Goal: Task Accomplishment & Management: Manage account settings

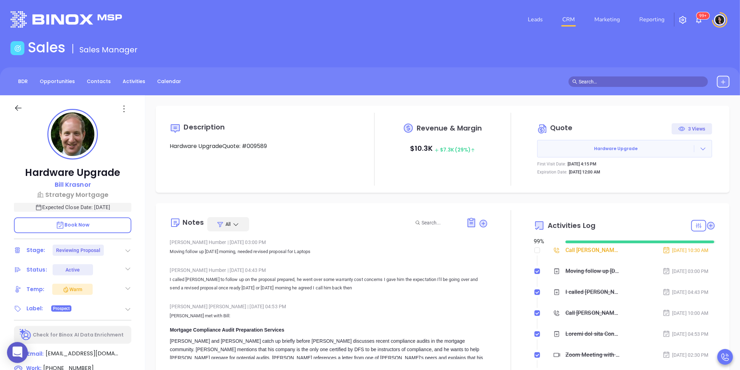
scroll to position [162, 0]
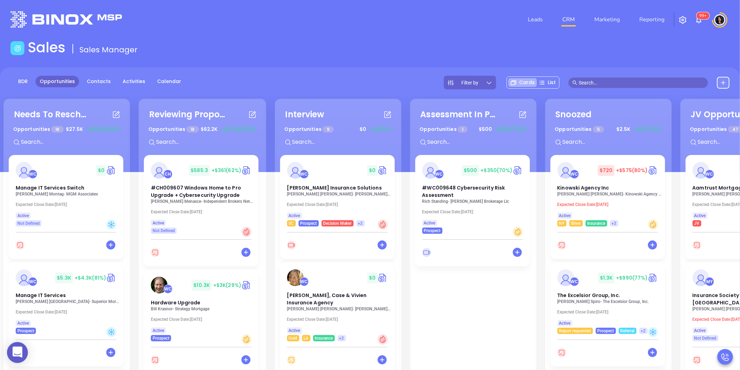
click at [404, 317] on div "Needs To Reschedule Opportunities 18 $ 27.5K +$15.5K (56%) + WC $ 0 Manage IT S…" at bounding box center [408, 278] width 813 height 363
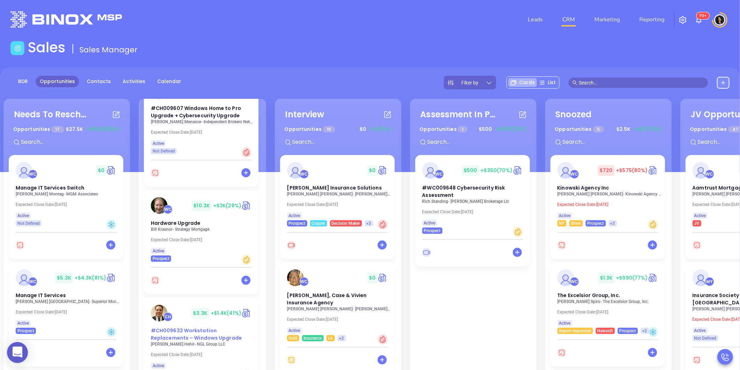
scroll to position [116, 0]
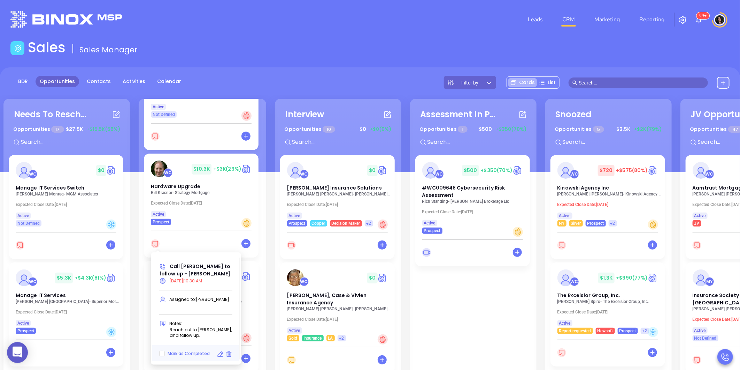
click at [219, 354] on icon at bounding box center [220, 353] width 7 height 7
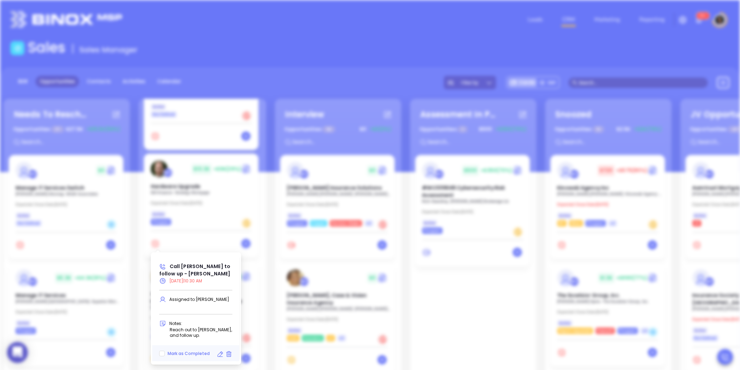
type input "09/09/2025"
type input "Call Bill to follow up - Bill Krasnor"
type input "Call"
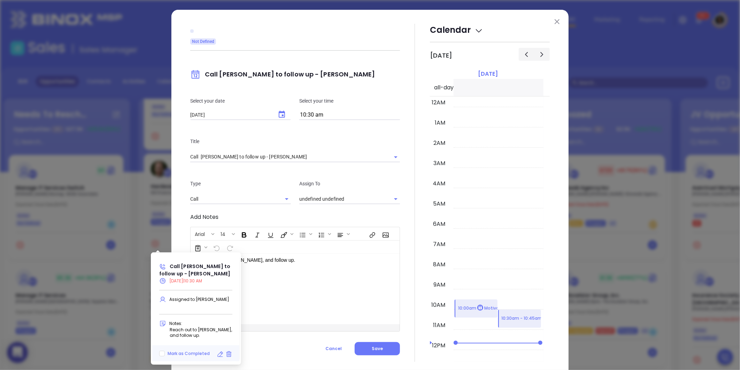
scroll to position [220, 0]
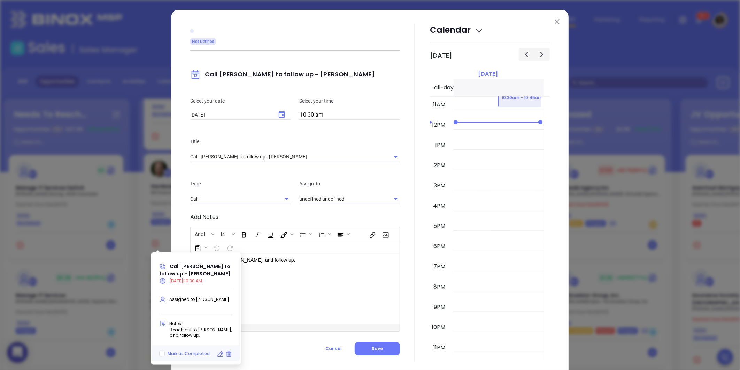
type input "Carla Humber"
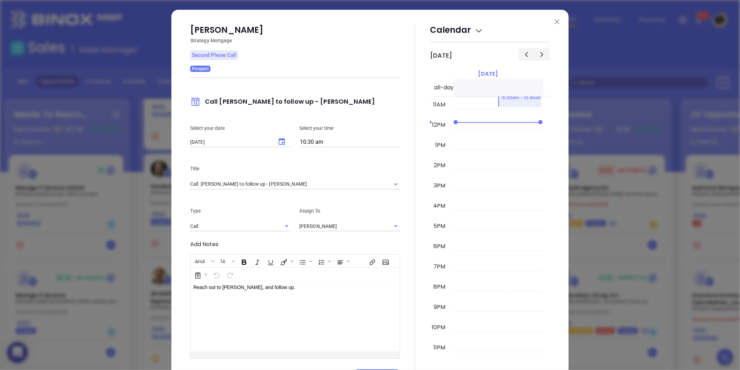
click at [322, 120] on div "Select your date 09/09/2025 ​ Select your time 10:30 am" at bounding box center [295, 135] width 218 height 40
click at [321, 139] on input "10:30 am" at bounding box center [349, 142] width 101 height 10
click at [331, 213] on button "2:30 pm" at bounding box center [354, 212] width 108 height 15
type input "2:30 pm"
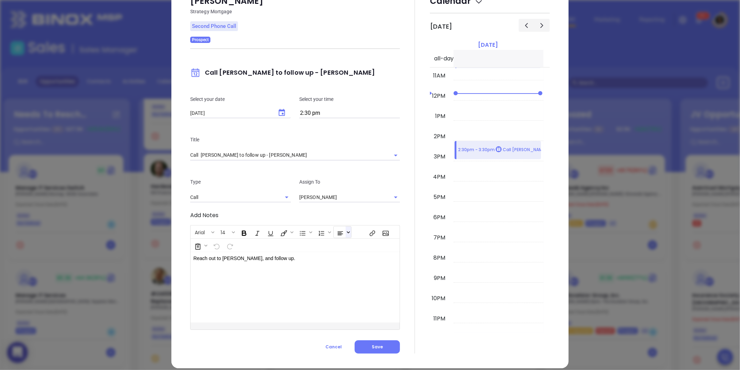
scroll to position [37, 0]
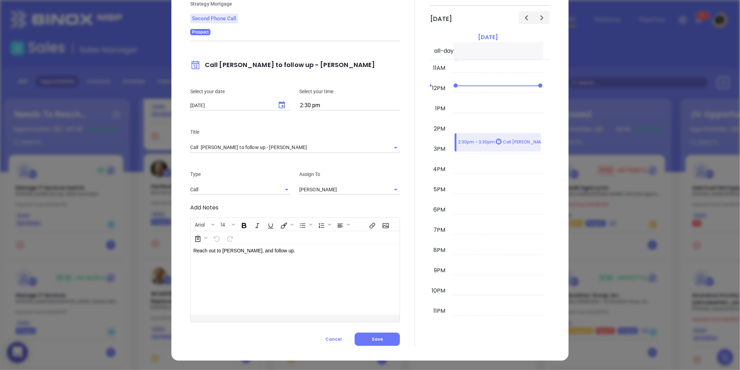
click at [368, 340] on button "Save" at bounding box center [377, 338] width 45 height 13
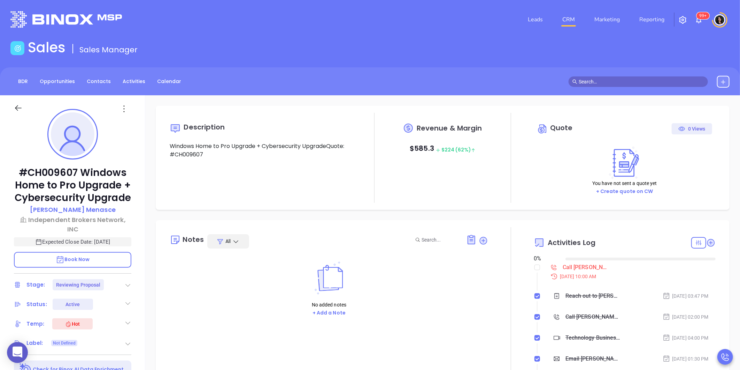
type input "[DATE]"
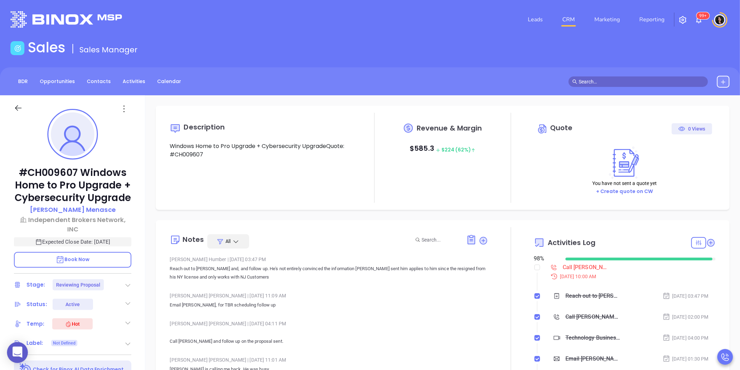
click at [570, 264] on div "Call [PERSON_NAME] to follow up - [PERSON_NAME]" at bounding box center [586, 267] width 47 height 10
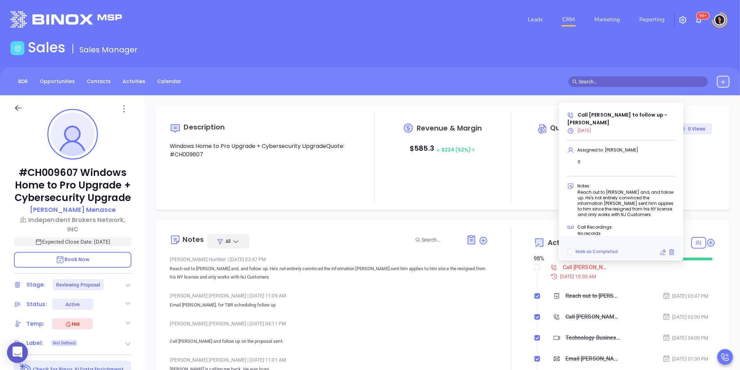
click at [663, 252] on icon at bounding box center [663, 252] width 7 height 7
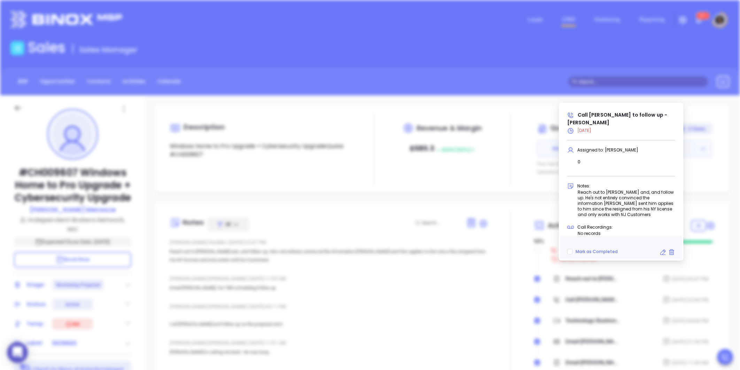
type input "10:00 am"
type input "undefined undefined"
type input "[DATE]"
type input "Call [PERSON_NAME] to follow up - [PERSON_NAME]"
type input "Call"
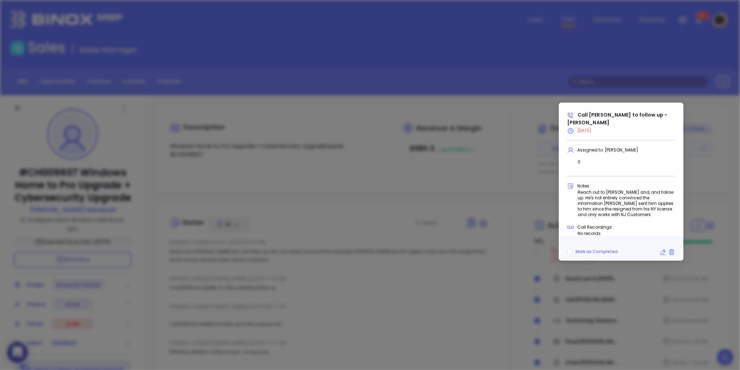
scroll to position [220, 0]
type input "Carla Humber"
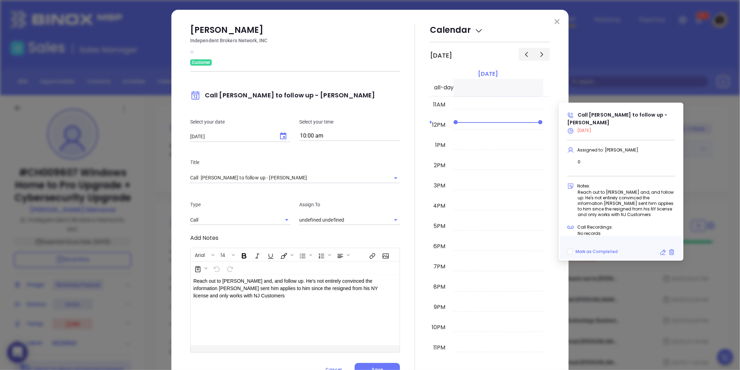
type input "Carla Humber"
click at [281, 138] on icon "Choose date, selected date is Sep 9, 2025" at bounding box center [283, 136] width 8 height 8
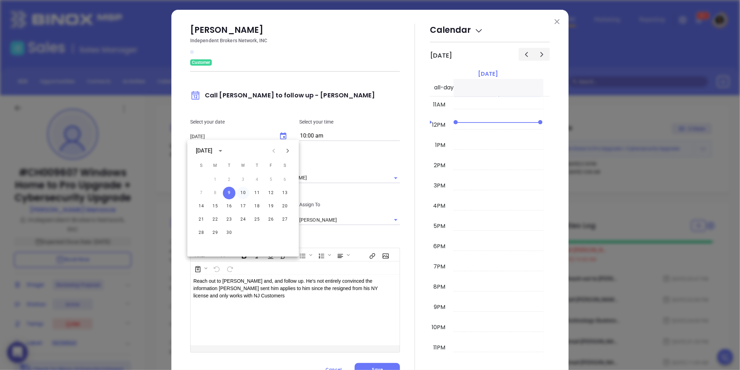
click at [246, 193] on button "10" at bounding box center [243, 193] width 13 height 13
type input "[DATE]"
click at [181, 194] on div "George Menasce Independent Brokers Network, INC Customer Call George to follow …" at bounding box center [370, 200] width 397 height 381
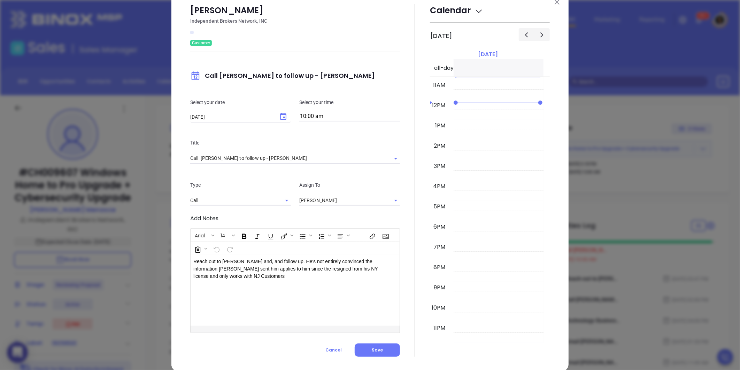
scroll to position [30, 0]
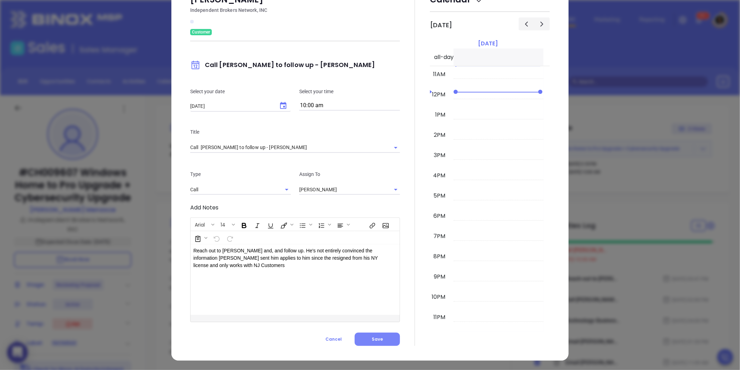
click at [380, 340] on button "Save" at bounding box center [377, 338] width 45 height 13
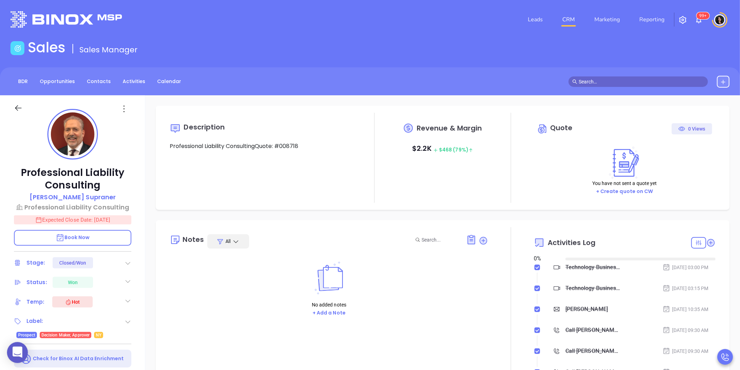
type input "[DATE]"
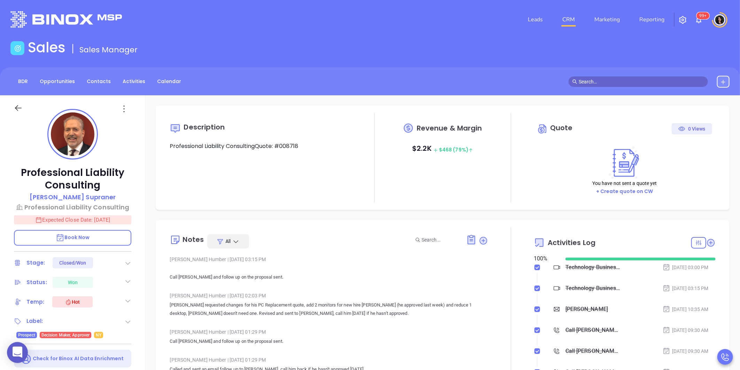
click at [572, 19] on link "CRM" at bounding box center [569, 20] width 18 height 14
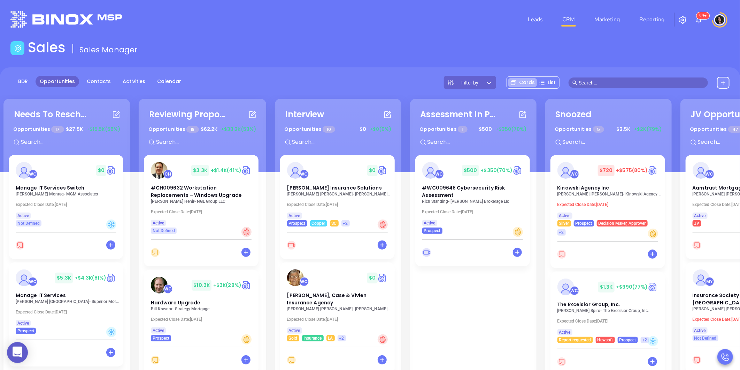
click at [539, 326] on div "Needs To Reschedule Opportunities 17 $ 27.5K +$15.5K (56%) + WC $ 0 Manage IT S…" at bounding box center [408, 278] width 813 height 363
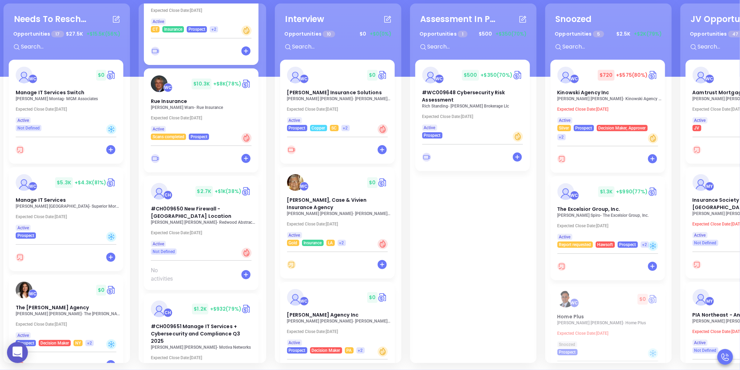
scroll to position [1549, 0]
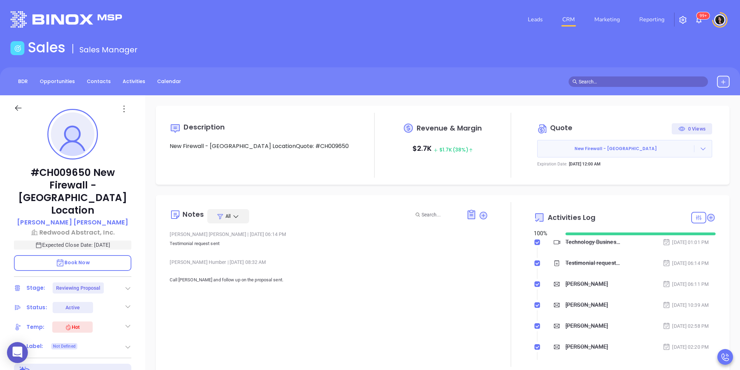
type input "[PERSON_NAME]"
click at [708, 220] on icon at bounding box center [711, 217] width 7 height 7
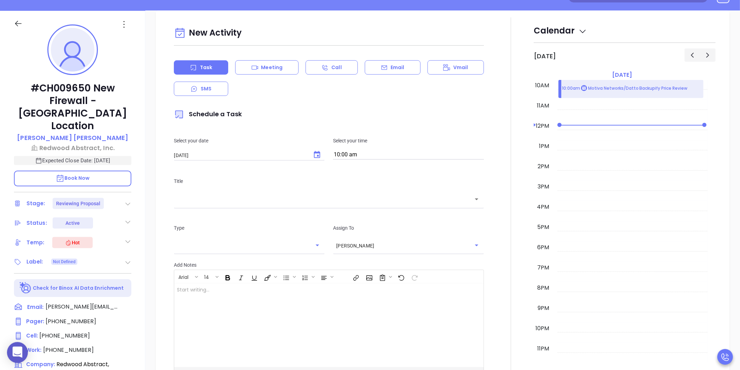
scroll to position [95, 0]
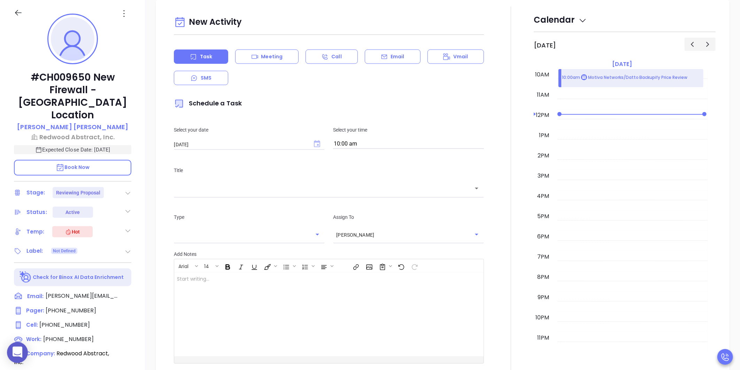
click at [318, 146] on icon "Choose date, selected date is Sep 10, 2025" at bounding box center [317, 143] width 6 height 7
click at [230, 203] on button "10" at bounding box center [230, 201] width 13 height 13
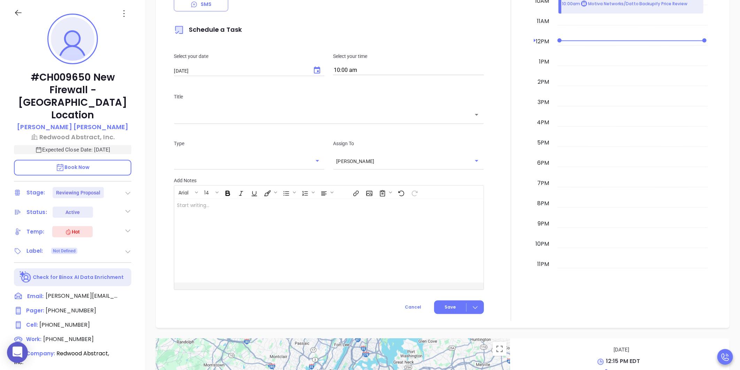
scroll to position [563, 0]
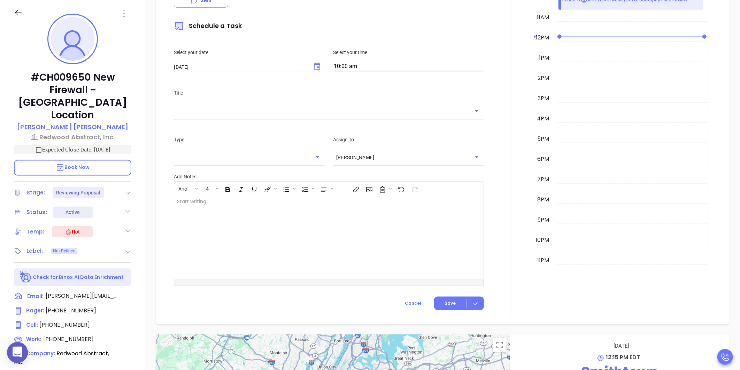
click at [302, 119] on div "Title ​" at bounding box center [329, 103] width 319 height 47
click at [292, 118] on div "Title ​" at bounding box center [329, 103] width 319 height 47
click at [278, 119] on div "Title ​" at bounding box center [329, 103] width 319 height 47
click at [275, 116] on div "​" at bounding box center [329, 110] width 310 height 15
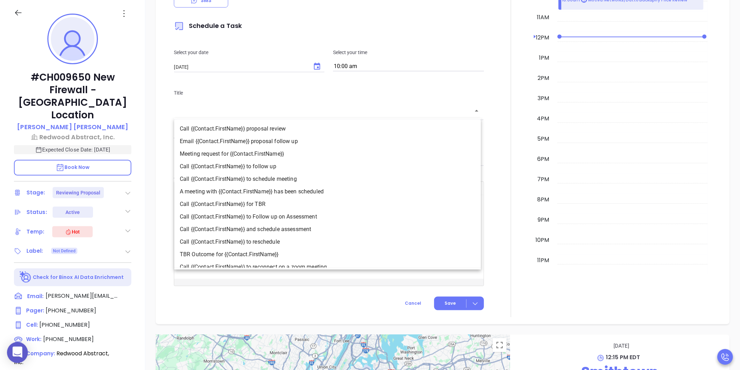
click at [275, 171] on li "Call {{Contact.FirstName}} to follow up" at bounding box center [327, 166] width 307 height 13
type input "Call Mike to follow up"
type input "Call"
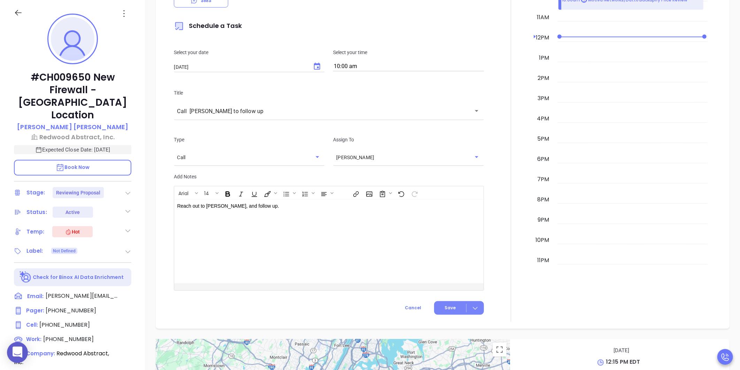
click at [445, 303] on button "Save" at bounding box center [459, 308] width 50 height 14
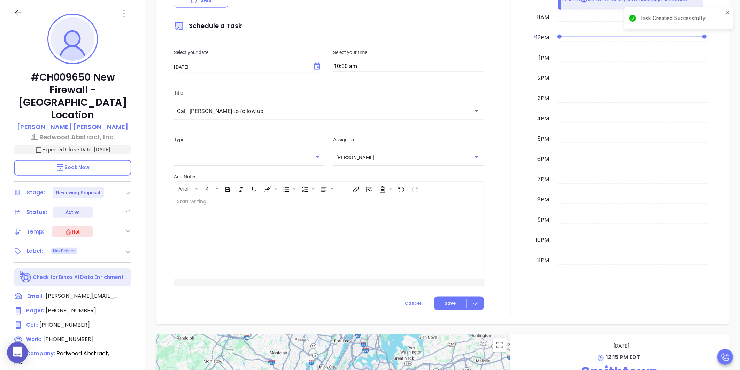
checkbox input "false"
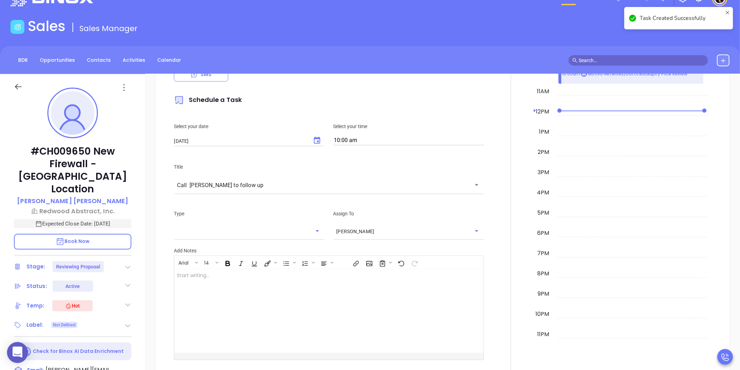
scroll to position [0, 0]
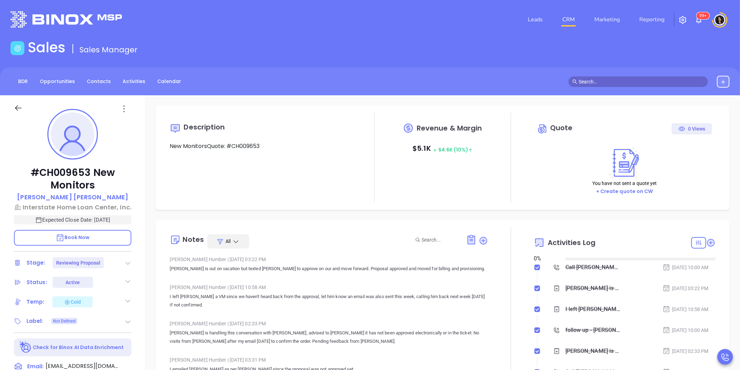
type input "[DATE]"
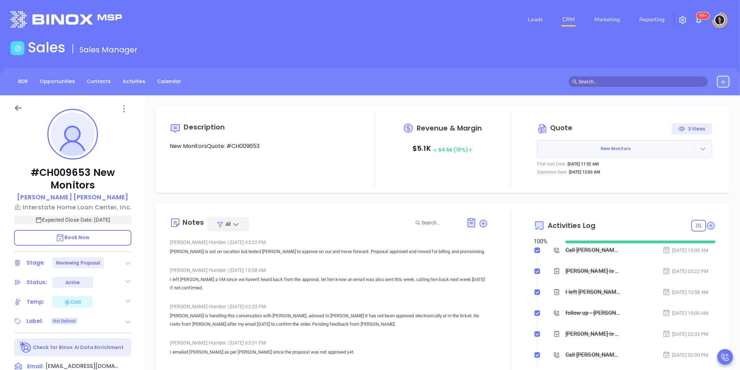
type input "[PERSON_NAME]"
click at [708, 227] on icon at bounding box center [711, 225] width 7 height 7
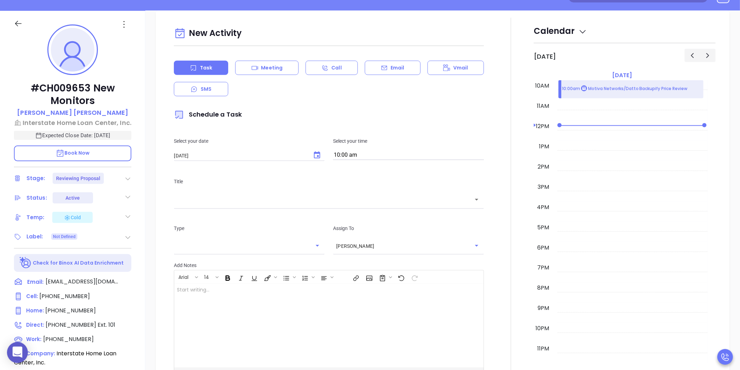
scroll to position [95, 0]
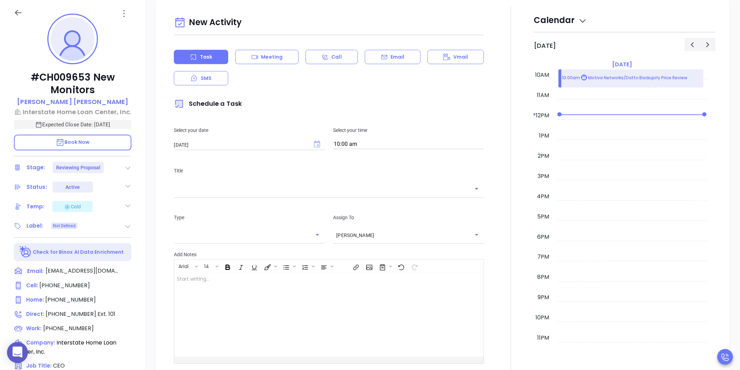
click at [316, 144] on icon "Choose date, selected date is Sep 10, 2025" at bounding box center [317, 143] width 6 height 7
click at [217, 201] on button "9" at bounding box center [216, 201] width 13 height 13
click at [310, 144] on button "Choose date, selected date is Sep 9, 2025" at bounding box center [317, 144] width 14 height 14
click at [228, 199] on button "10" at bounding box center [230, 201] width 13 height 13
type input "[DATE]"
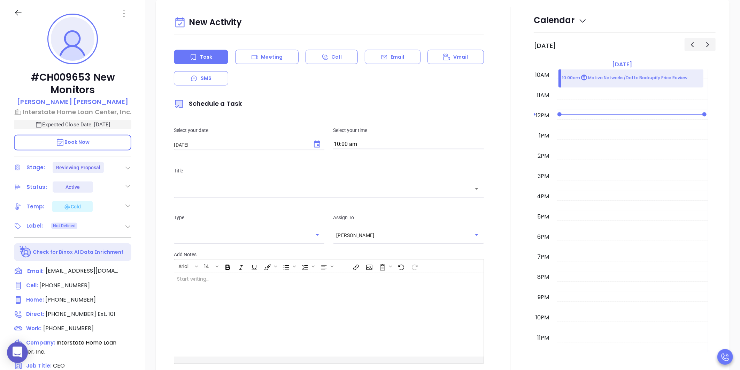
click at [250, 190] on input "text" at bounding box center [324, 189] width 294 height 8
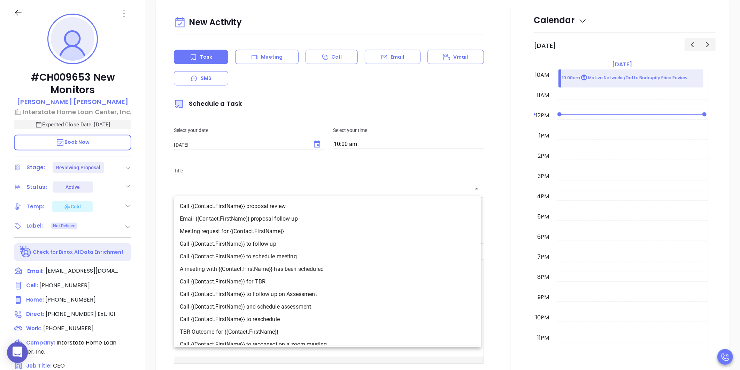
click at [264, 240] on li "Call {{Contact.FirstName}} to follow up" at bounding box center [327, 243] width 307 height 13
type input "Call Alex to follow up"
type input "Call"
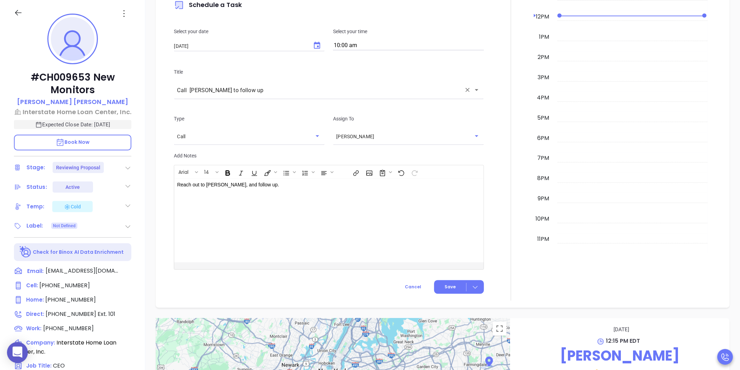
scroll to position [691, 0]
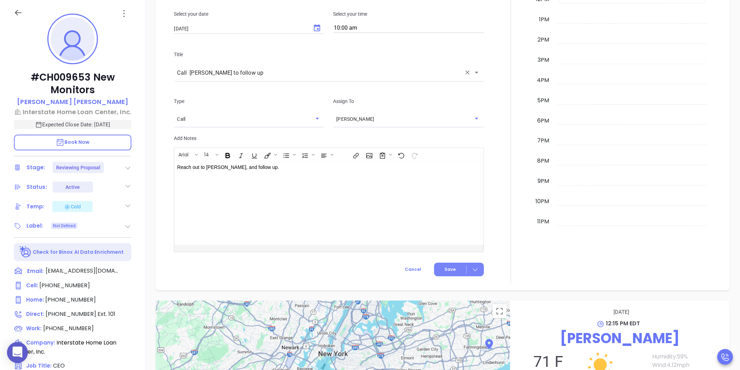
click at [452, 273] on button "Save" at bounding box center [459, 270] width 50 height 14
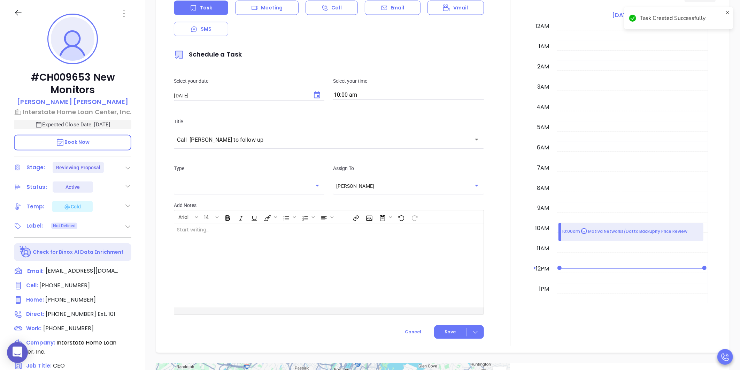
scroll to position [536, 0]
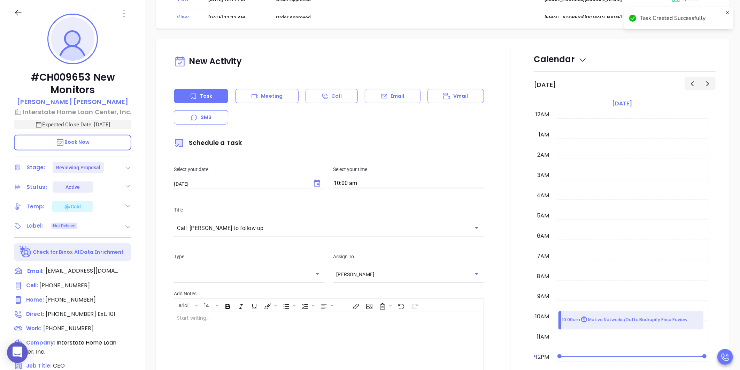
checkbox input "false"
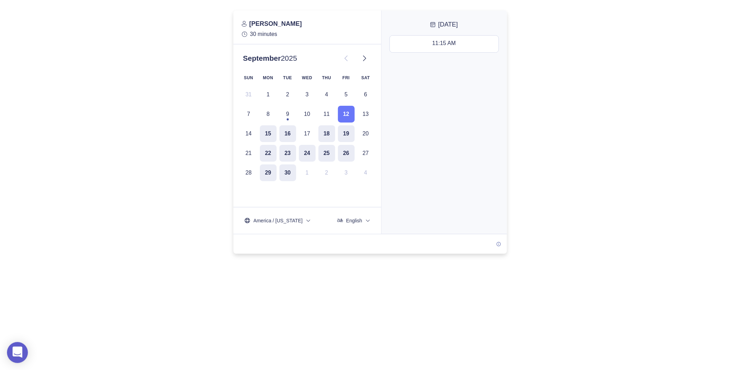
click at [542, 60] on div at bounding box center [370, 131] width 740 height 243
